Goal: Task Accomplishment & Management: Use online tool/utility

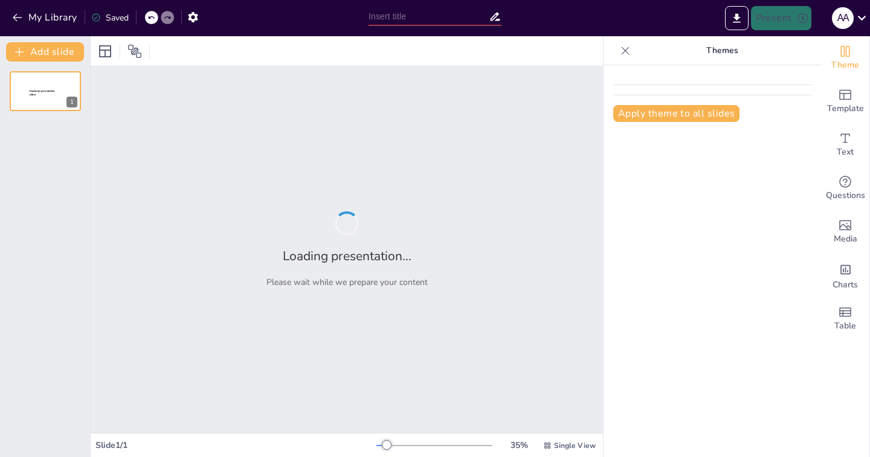
type input "New Sendsteps"
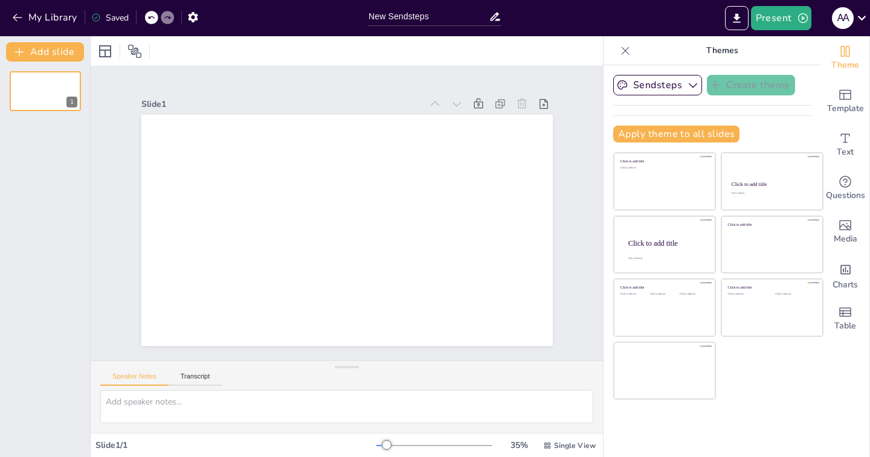
click at [752, 128] on div "Apply theme to all slides" at bounding box center [712, 134] width 198 height 17
click at [578, 81] on div "Slide 1" at bounding box center [346, 213] width 591 height 511
click at [9, 16] on button "My Library" at bounding box center [45, 17] width 73 height 19
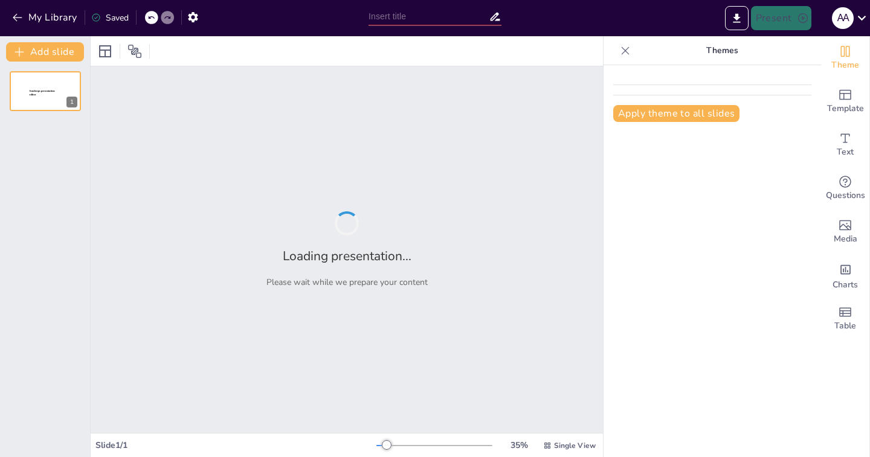
type input "Leyes de Protección Animal: Garantizando el Bienestar de Nuestras Mascotas"
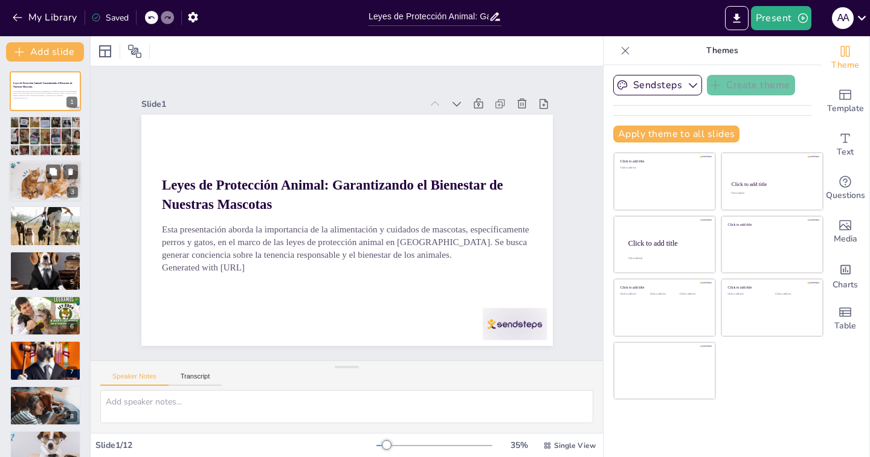
click at [43, 188] on div at bounding box center [45, 181] width 73 height 48
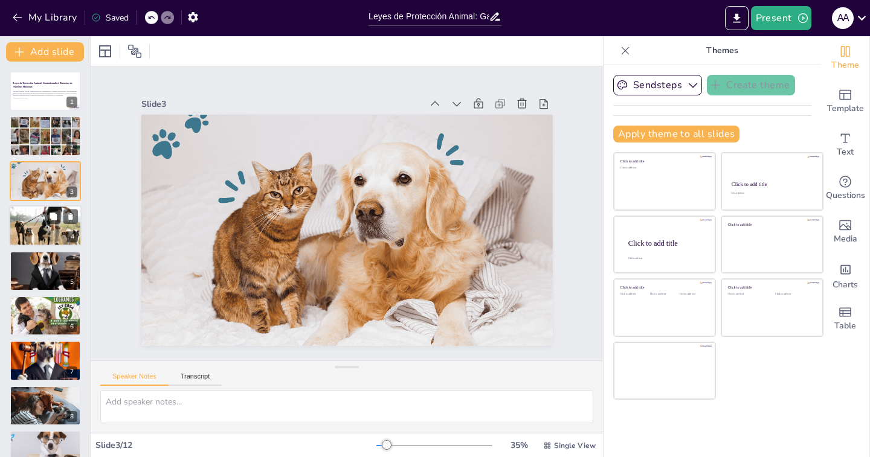
click at [39, 227] on div at bounding box center [45, 226] width 73 height 48
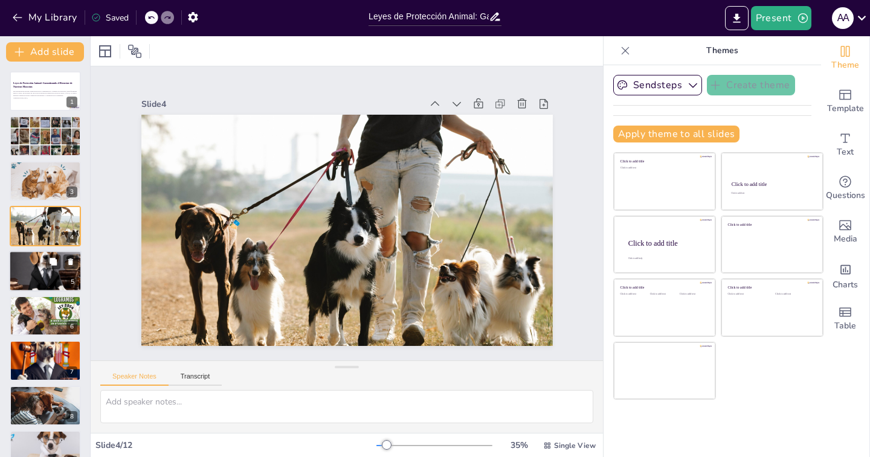
click at [34, 273] on div at bounding box center [45, 271] width 73 height 73
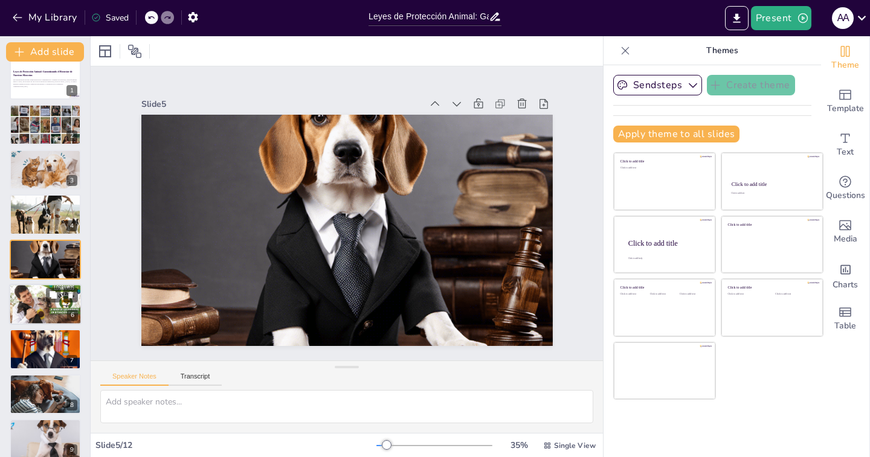
click at [43, 305] on div at bounding box center [45, 304] width 73 height 42
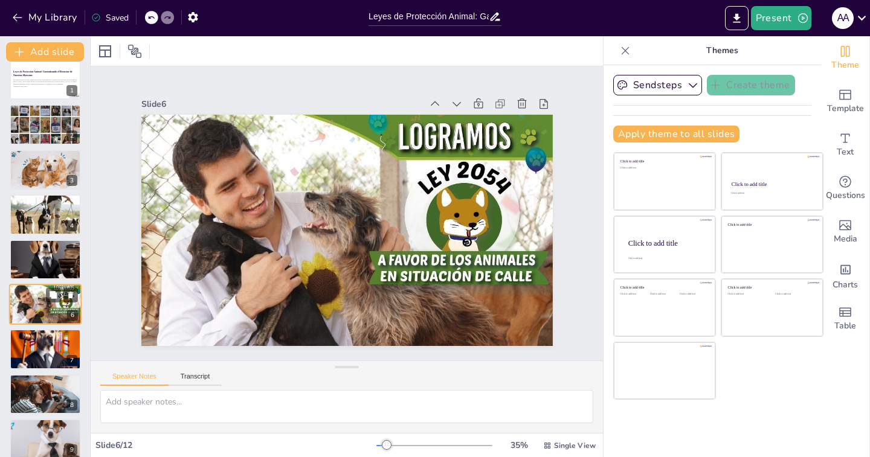
scroll to position [56, 0]
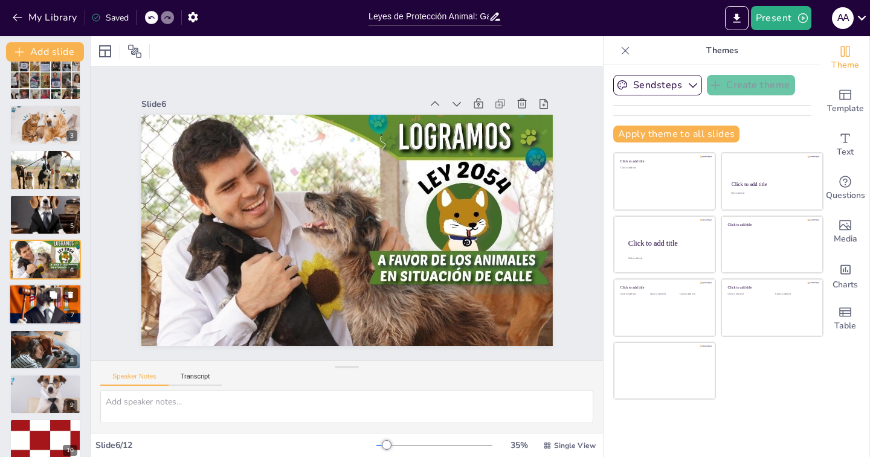
click at [31, 310] on div at bounding box center [45, 304] width 73 height 73
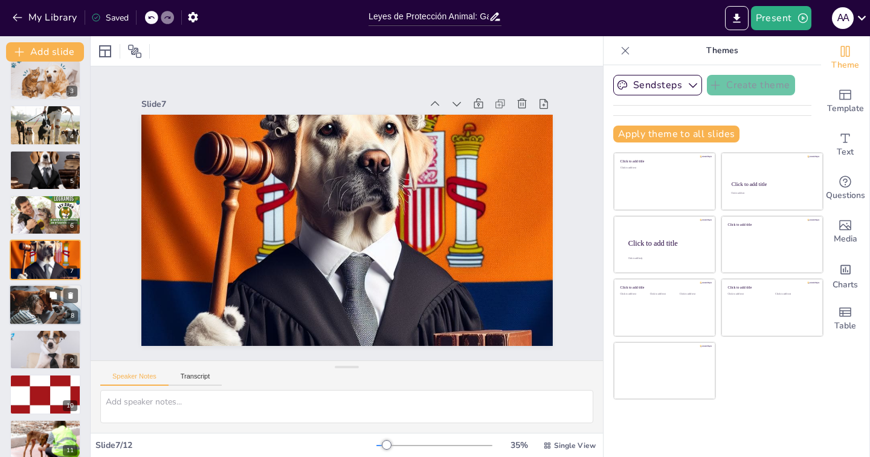
scroll to position [158, 0]
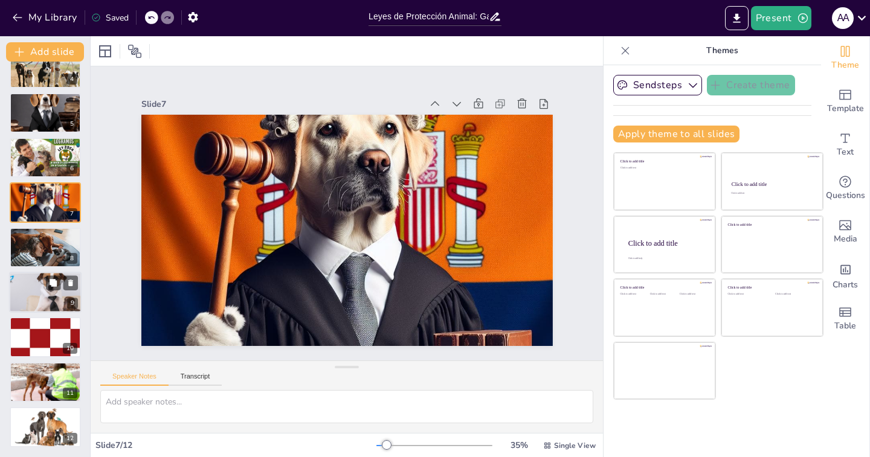
click at [34, 303] on div at bounding box center [45, 292] width 105 height 41
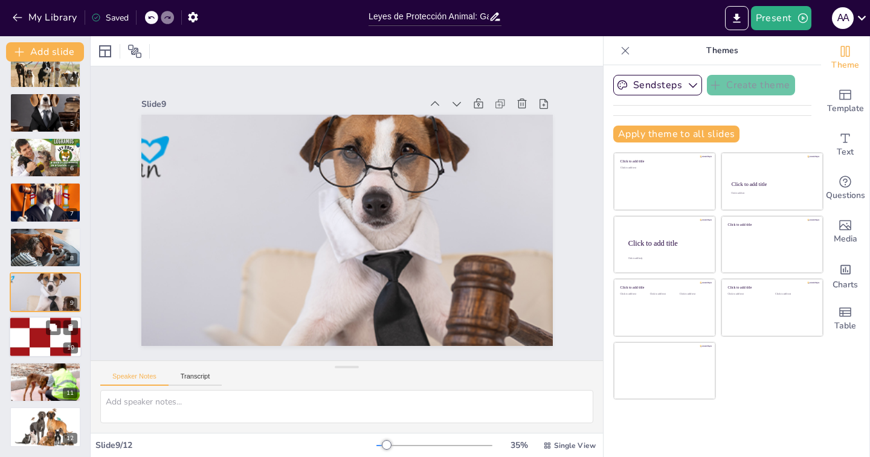
click at [30, 326] on div at bounding box center [45, 337] width 73 height 155
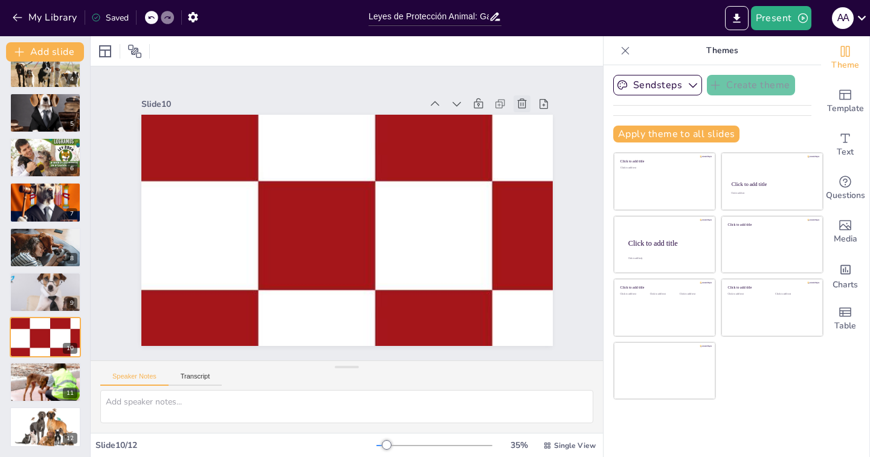
click at [526, 116] on icon at bounding box center [532, 122] width 13 height 13
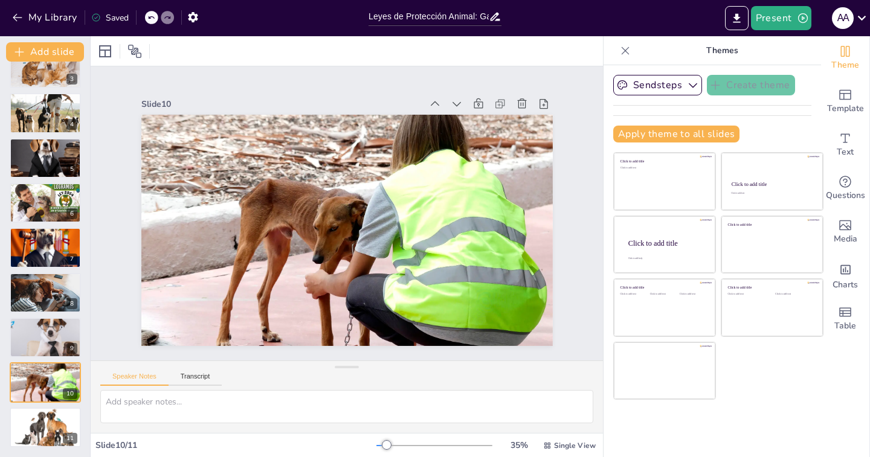
scroll to position [113, 0]
click at [54, 433] on div at bounding box center [45, 427] width 73 height 41
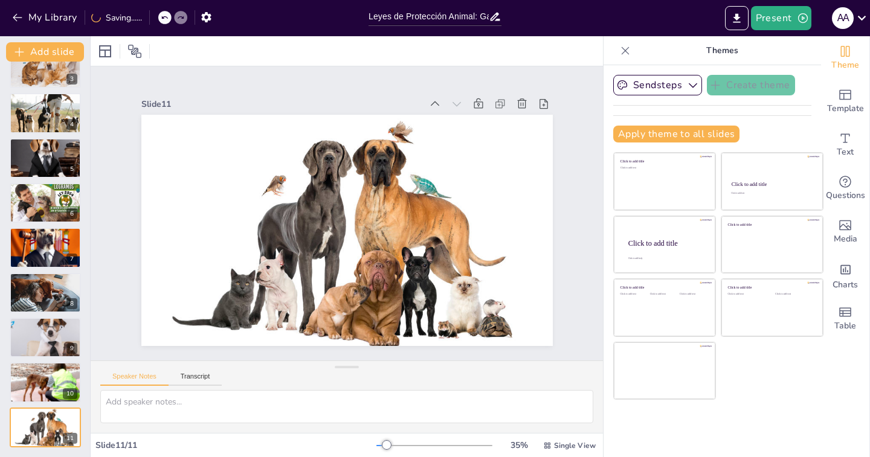
scroll to position [0, 0]
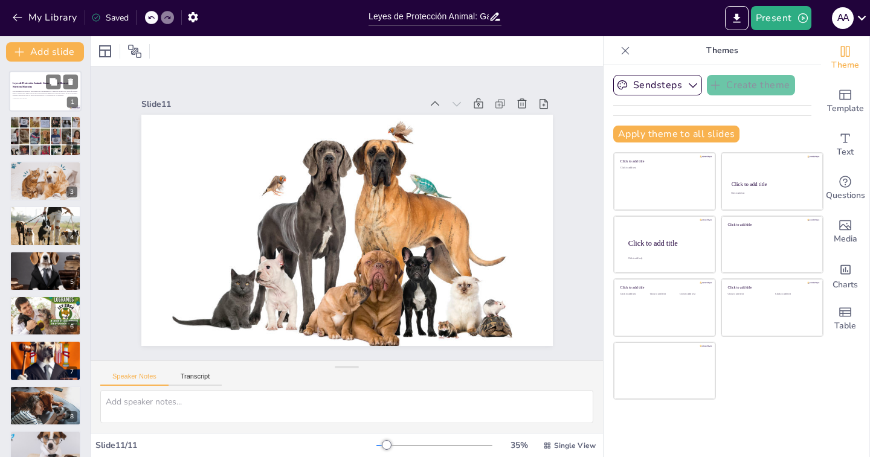
click at [36, 71] on div "Leyes de Protección Animal: Garantizando el Bienestar de Nuestras Mascotas Esta…" at bounding box center [45, 91] width 73 height 41
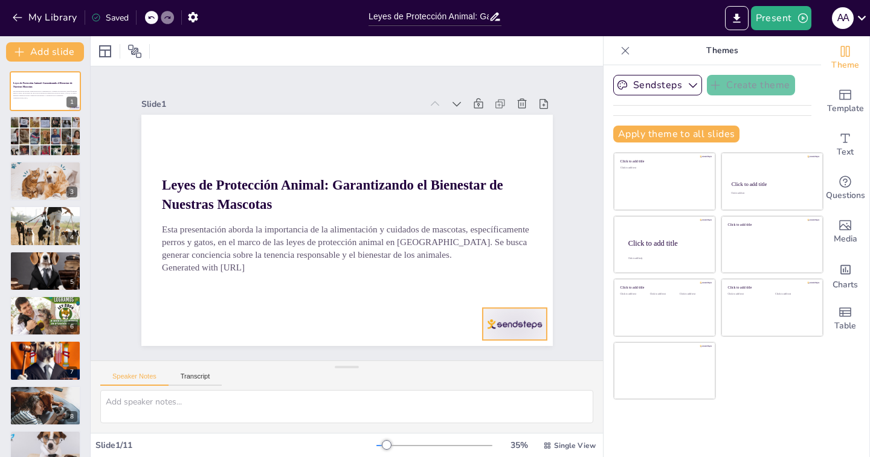
click at [491, 318] on div at bounding box center [514, 324] width 64 height 32
click at [24, 128] on div at bounding box center [45, 136] width 73 height 48
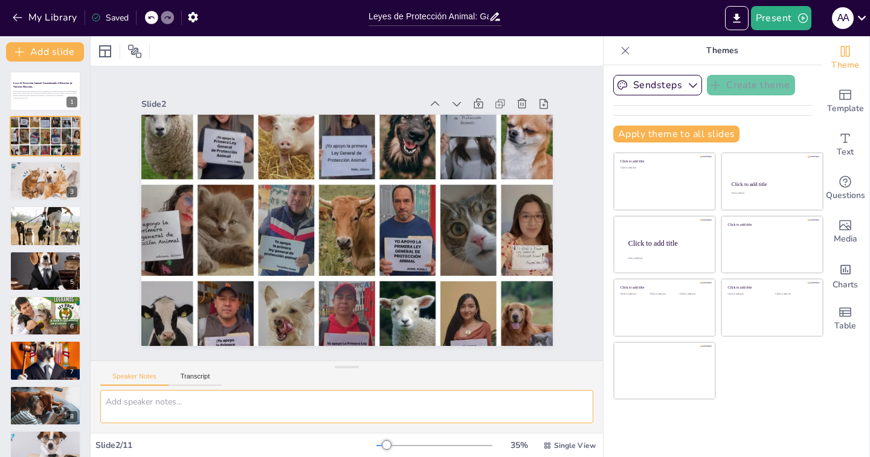
click at [141, 402] on textarea at bounding box center [346, 406] width 493 height 33
click at [390, 66] on div "Slide 1 Leyes de Protección Animal: Garantizando el Bienestar de Nuestras Masco…" at bounding box center [347, 213] width 540 height 346
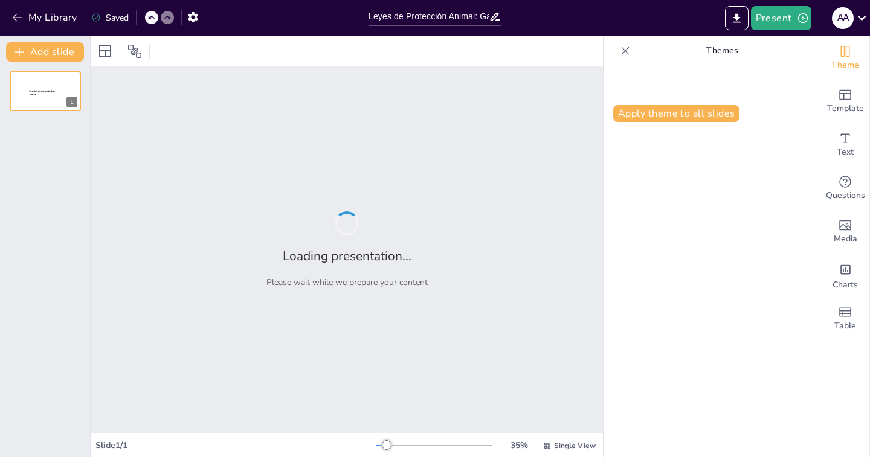
type input "Leyes de Protección Animal: Garantizando el Bienestar de Nuestras Mascotas"
